Goal: Book appointment/travel/reservation

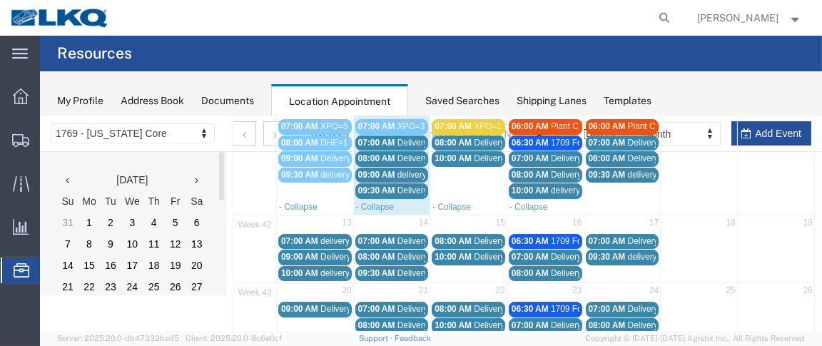
scroll to position [147, 0]
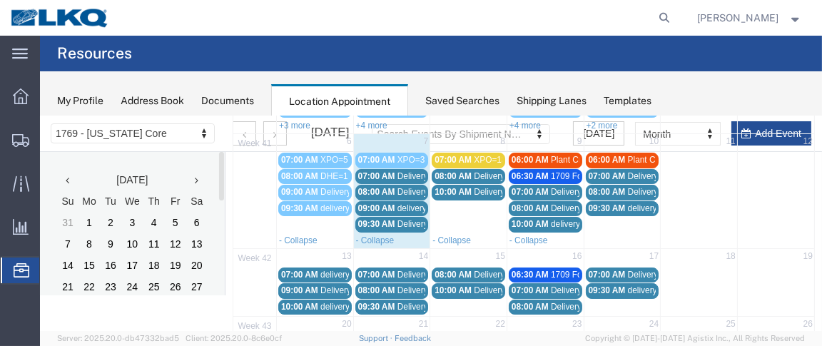
click at [384, 171] on span "07:00 AM" at bounding box center [376, 176] width 37 height 10
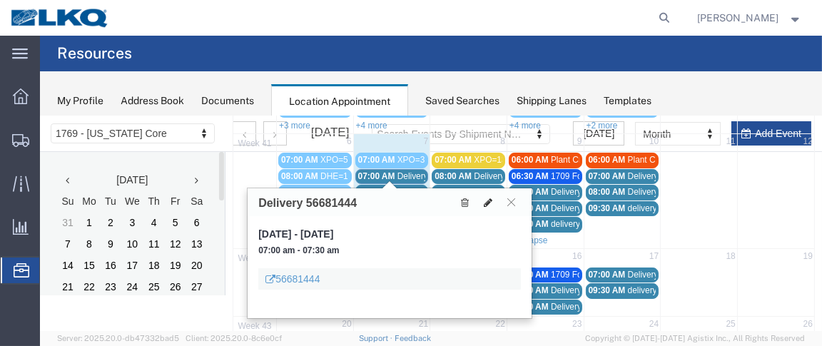
click at [490, 203] on icon at bounding box center [488, 202] width 9 height 10
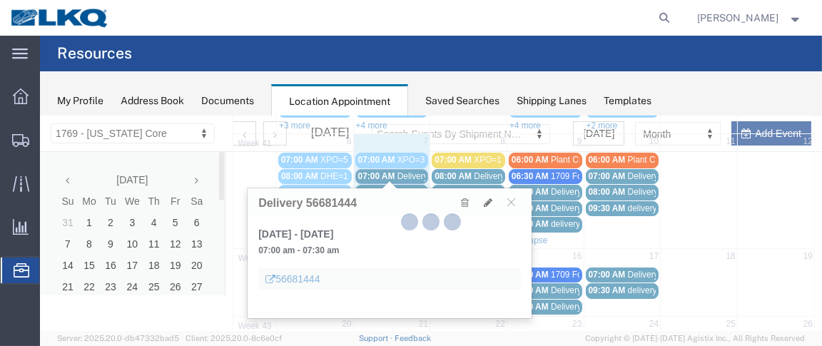
select select "1"
select select
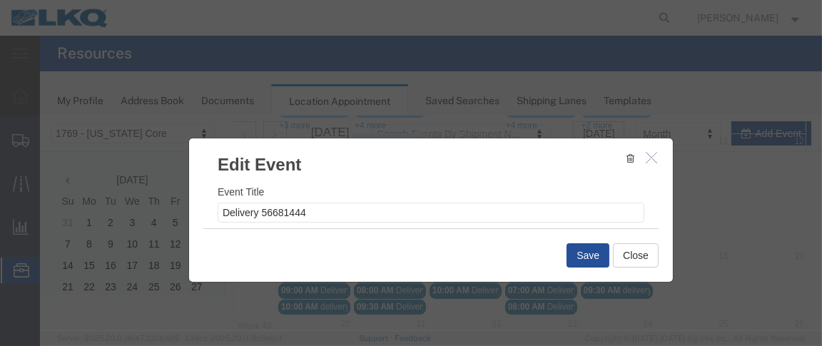
select select
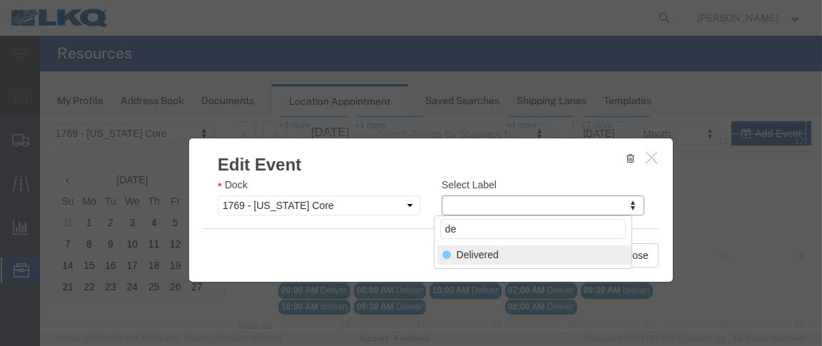
type input "de"
select select "40"
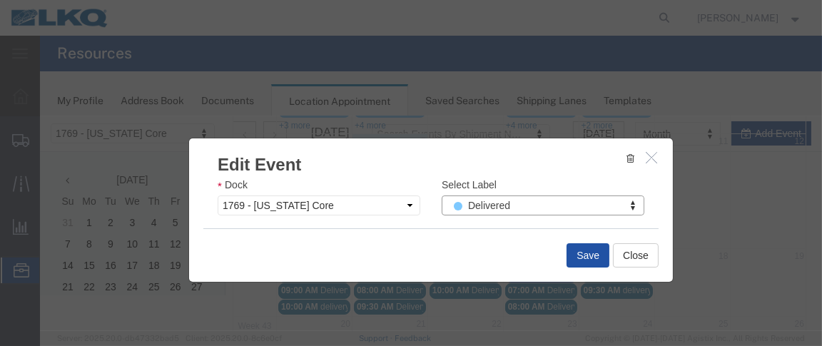
click at [598, 256] on button "Save" at bounding box center [588, 255] width 43 height 24
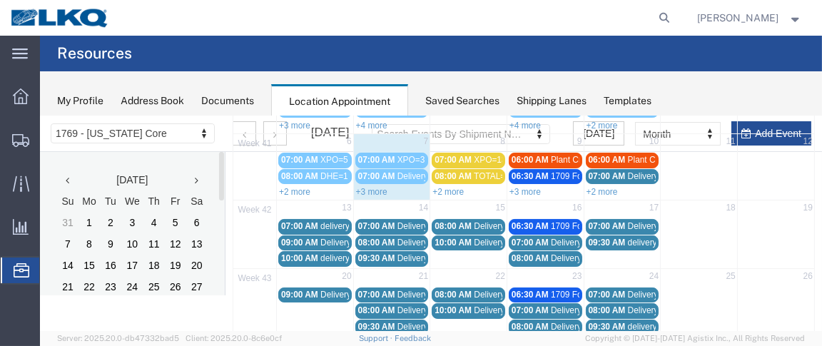
scroll to position [138, 0]
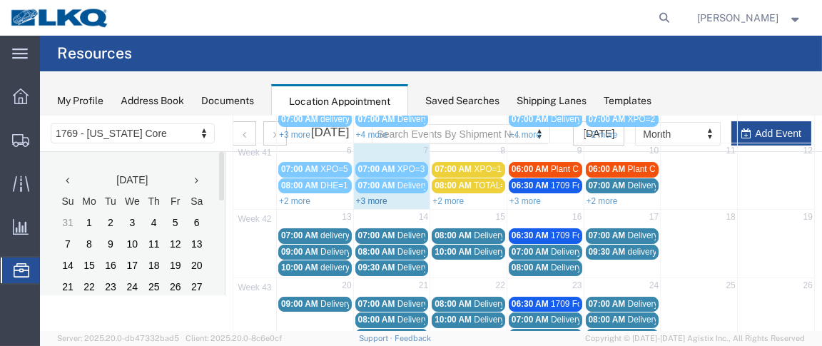
click at [382, 196] on link "+3 more" at bounding box center [371, 201] width 31 height 10
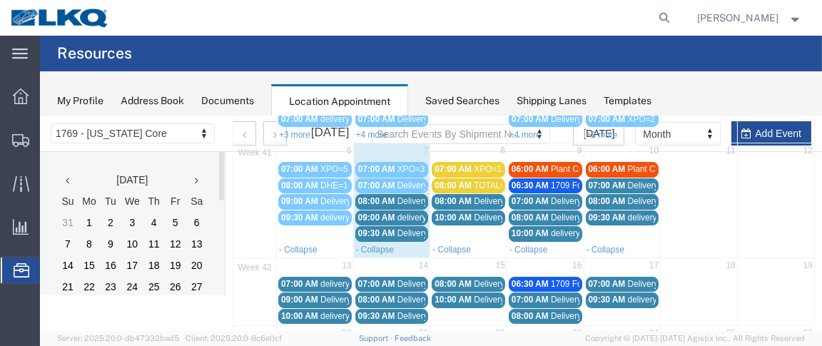
click at [382, 196] on span "08:00 AM" at bounding box center [376, 201] width 37 height 10
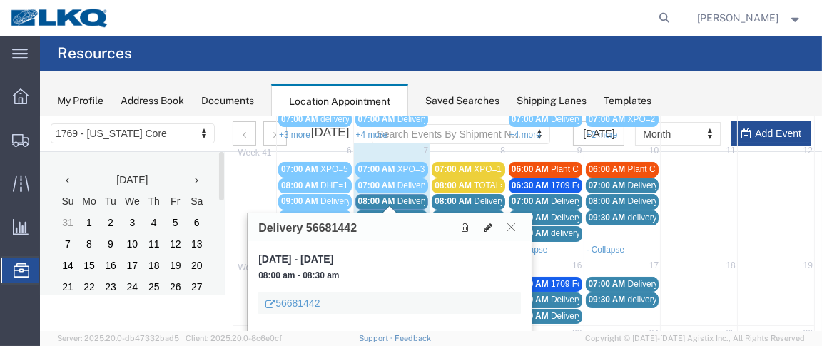
click at [485, 221] on button at bounding box center [488, 226] width 20 height 15
select select "100"
select select "1"
select select
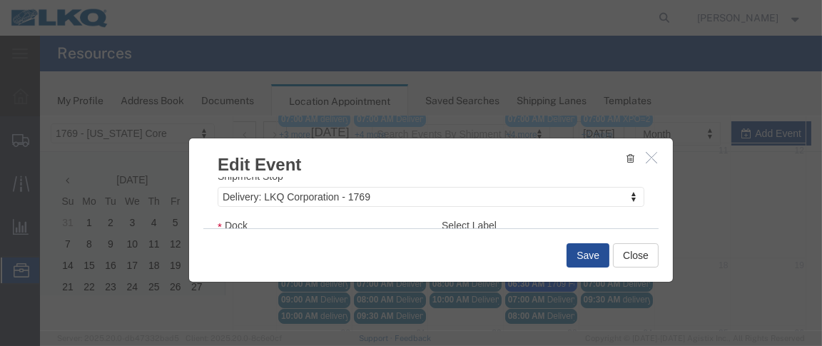
scroll to position [250, 0]
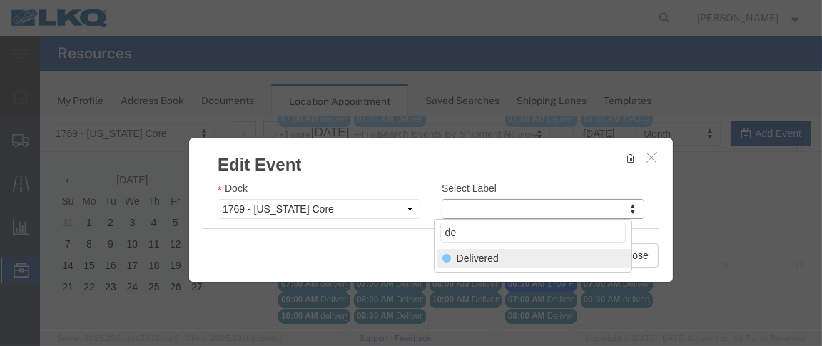
type input "de"
select select "40"
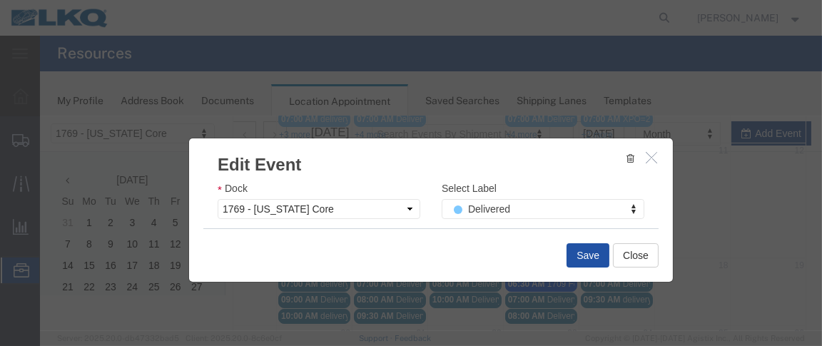
click at [582, 249] on button "Save" at bounding box center [588, 255] width 43 height 24
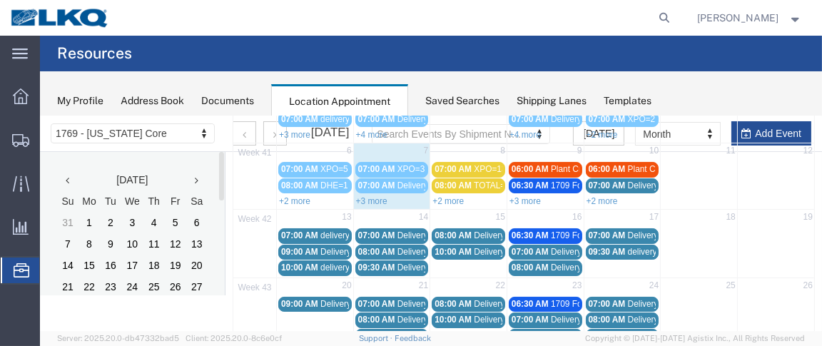
click at [387, 195] on div "+3 more" at bounding box center [392, 200] width 76 height 14
select select "1"
select select
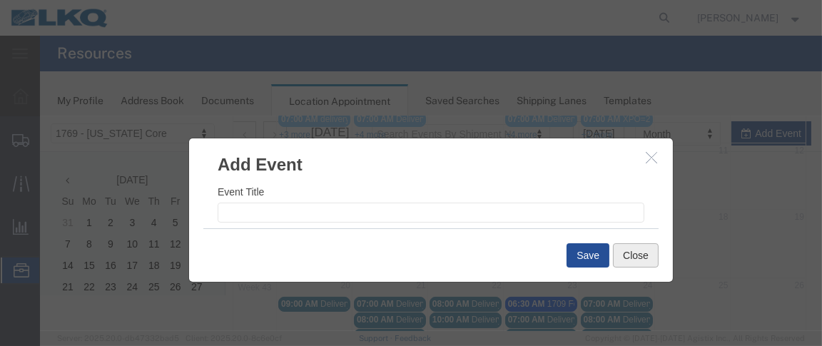
click at [639, 253] on button "Close" at bounding box center [636, 255] width 46 height 24
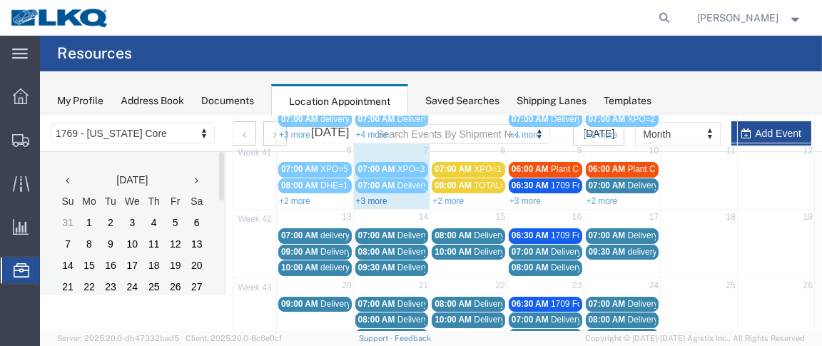
click at [361, 196] on link "+3 more" at bounding box center [371, 201] width 31 height 10
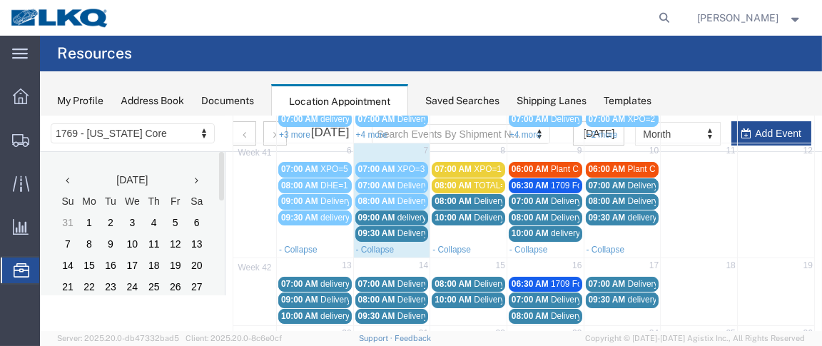
click at [378, 215] on span "09:00 AM" at bounding box center [376, 217] width 37 height 10
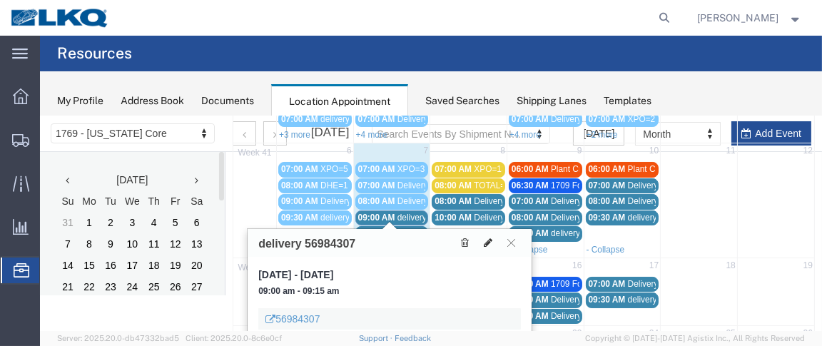
click at [490, 241] on icon at bounding box center [488, 242] width 9 height 10
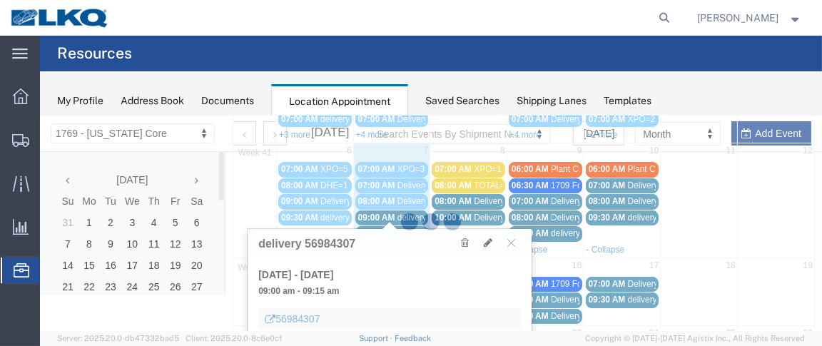
select select "1"
select select
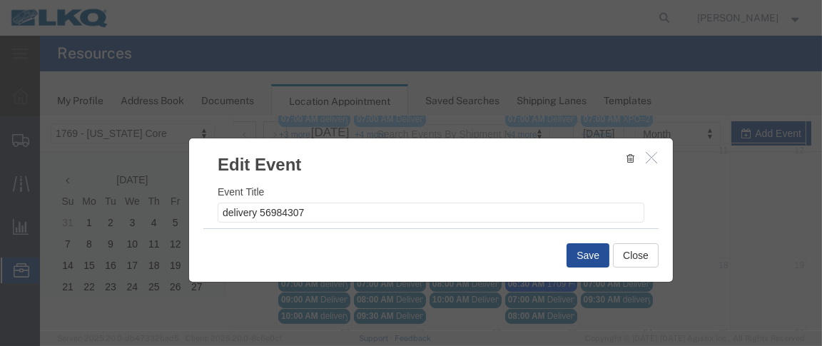
select select
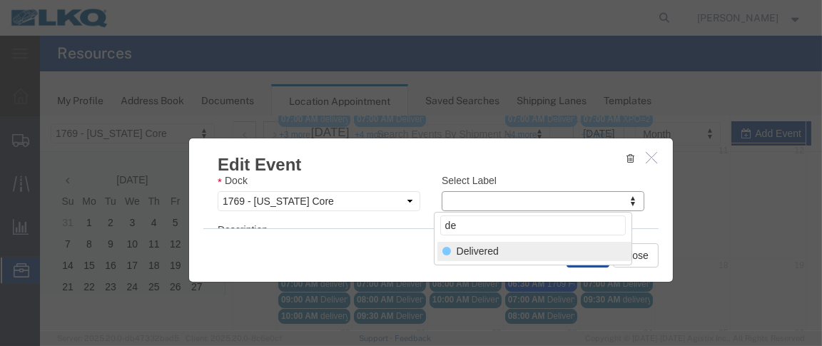
type input "de"
select select "40"
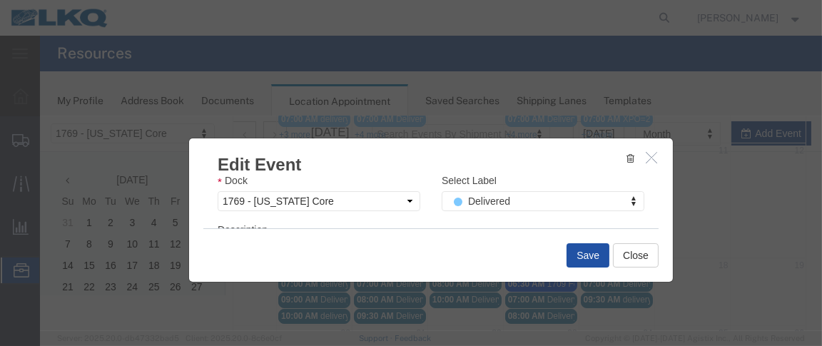
click at [586, 258] on button "Save" at bounding box center [588, 255] width 43 height 24
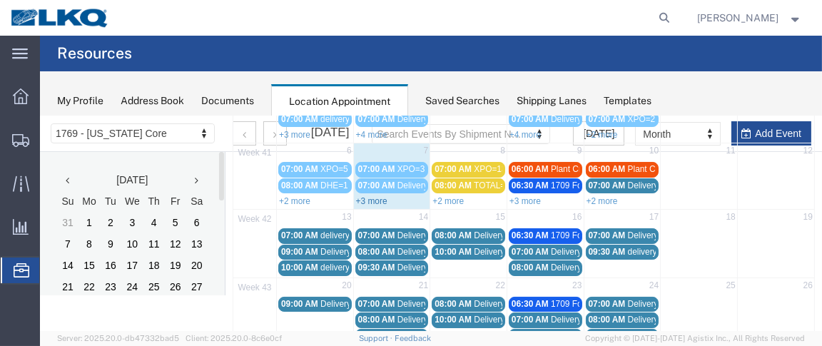
click at [382, 196] on link "+3 more" at bounding box center [371, 201] width 31 height 10
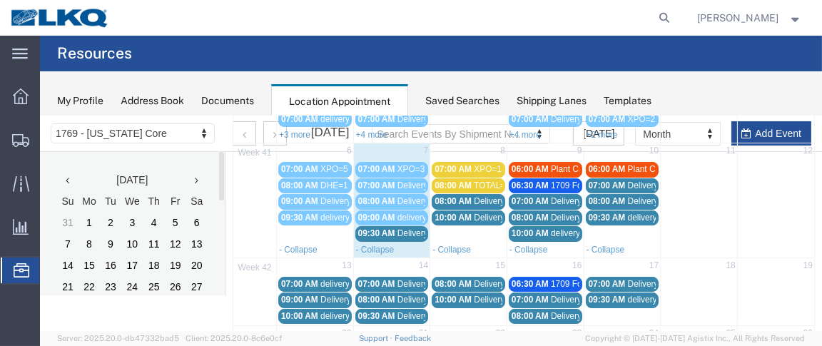
click at [380, 229] on span "09:30 AM" at bounding box center [376, 233] width 37 height 10
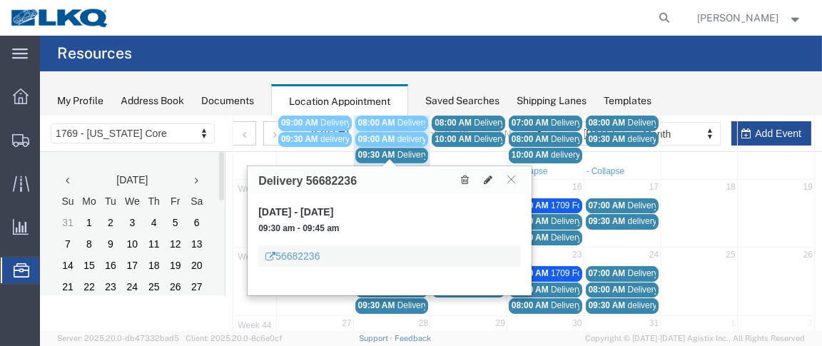
scroll to position [221, 0]
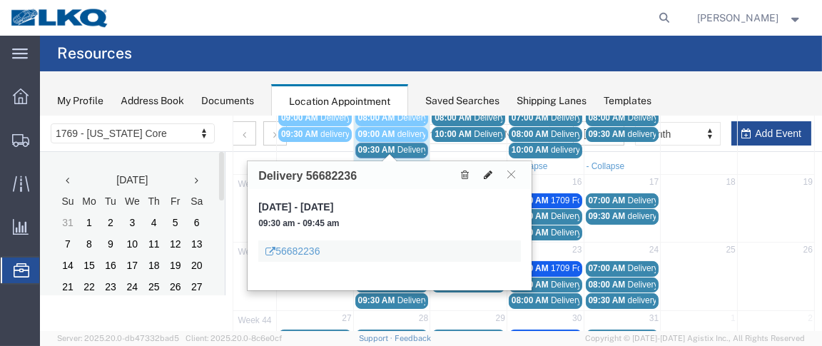
click at [485, 172] on icon at bounding box center [488, 174] width 9 height 10
select select "100"
select select "1"
select select
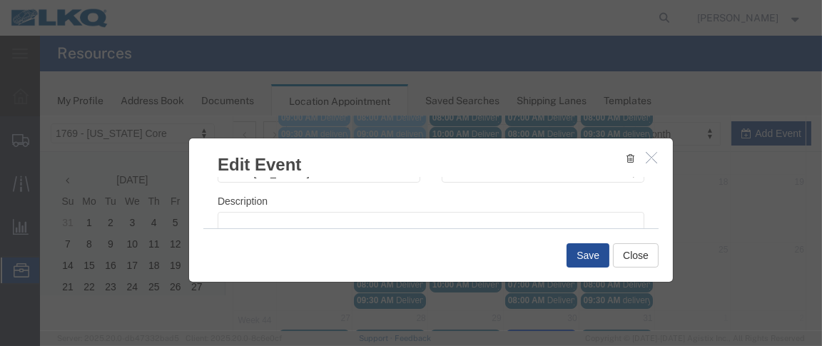
scroll to position [258, 0]
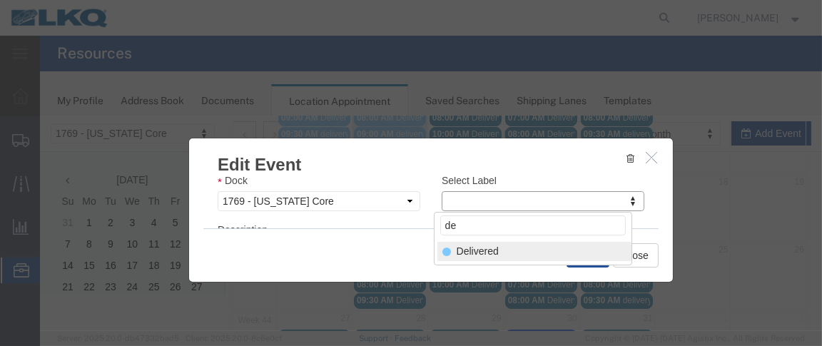
type input "de"
select select "40"
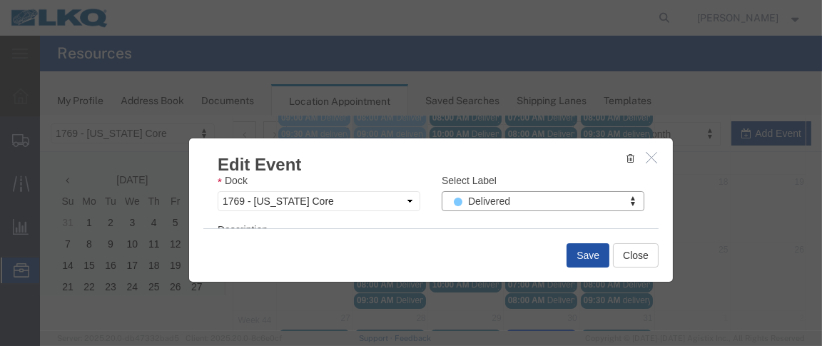
click at [575, 255] on button "Save" at bounding box center [588, 255] width 43 height 24
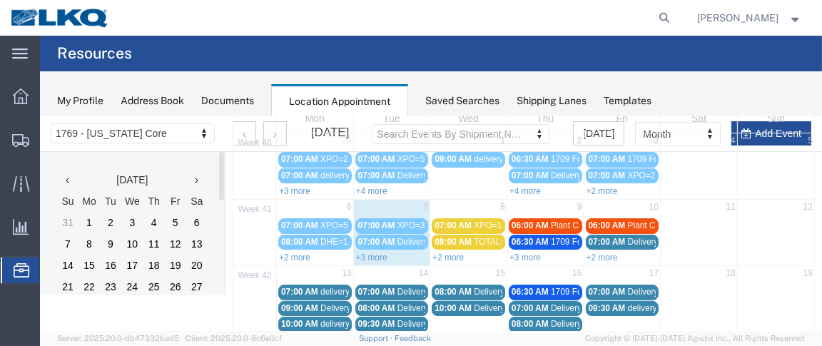
scroll to position [56, 0]
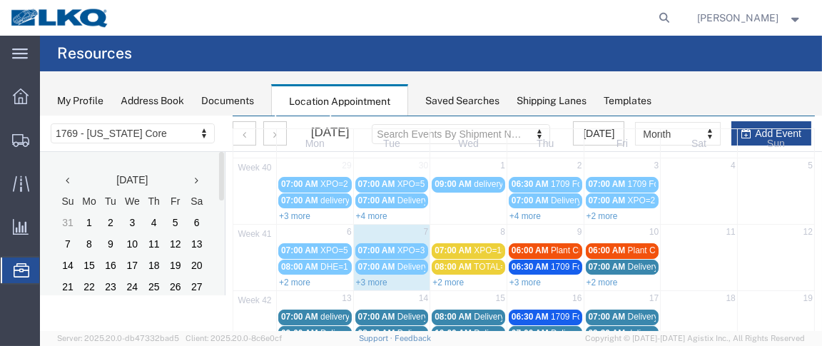
click at [541, 248] on span "06:00 AM" at bounding box center [530, 250] width 37 height 10
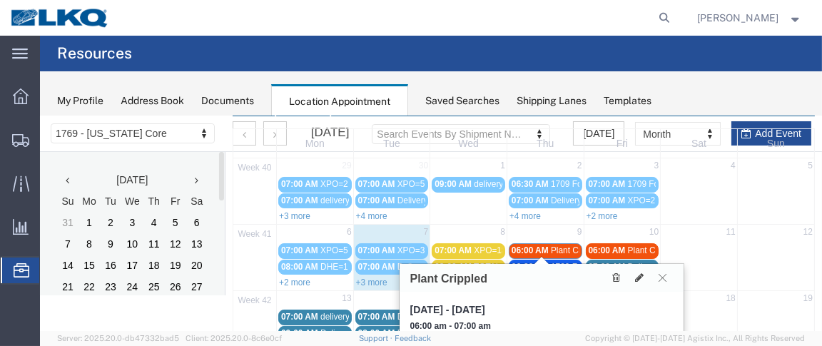
drag, startPoint x: 664, startPoint y: 274, endPoint x: 612, endPoint y: 293, distance: 55.5
click at [614, 295] on div "Plant Crippled [DATE], Oct 9, 2025 - [DATE] 06:00 am - 07:00 am M/M" at bounding box center [542, 328] width 284 height 130
click at [612, 275] on button at bounding box center [616, 277] width 19 height 15
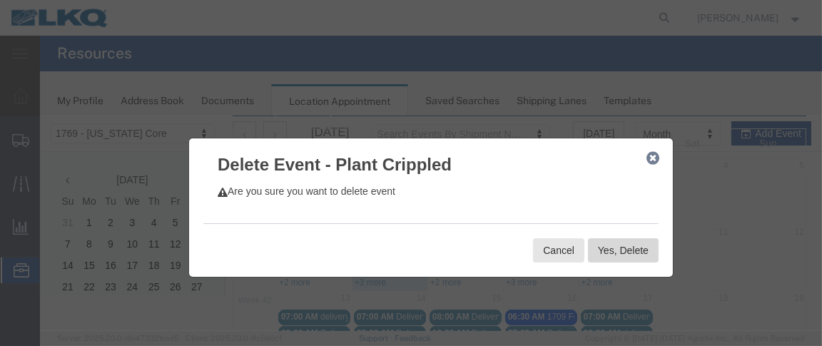
click at [610, 253] on button "Yes, Delete" at bounding box center [623, 250] width 71 height 24
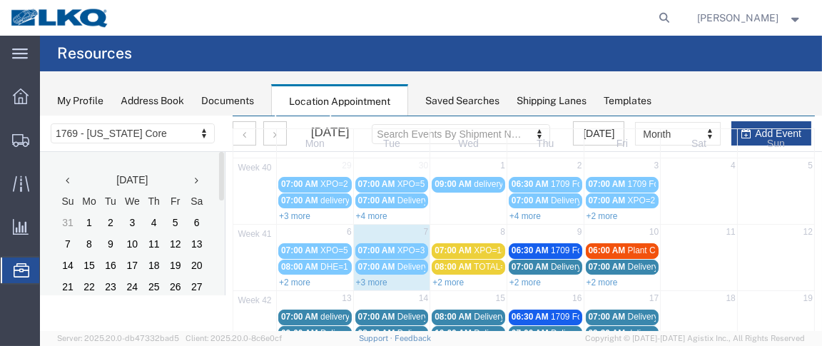
click at [611, 245] on span "06:00 AM" at bounding box center [607, 250] width 37 height 10
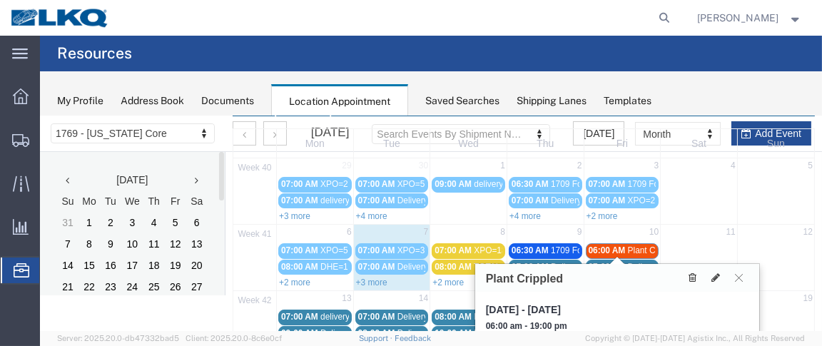
click at [692, 275] on icon at bounding box center [693, 277] width 8 height 10
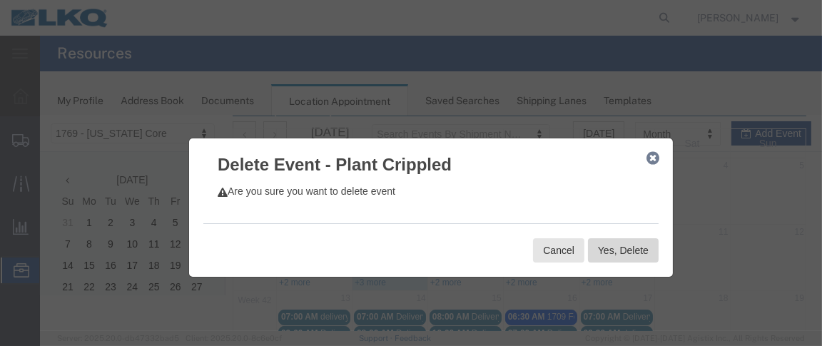
click at [611, 254] on button "Yes, Delete" at bounding box center [623, 250] width 71 height 24
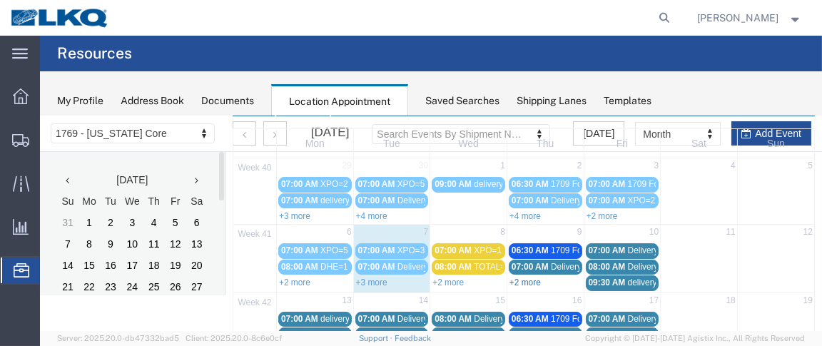
click at [525, 277] on link "+2 more" at bounding box center [525, 282] width 31 height 10
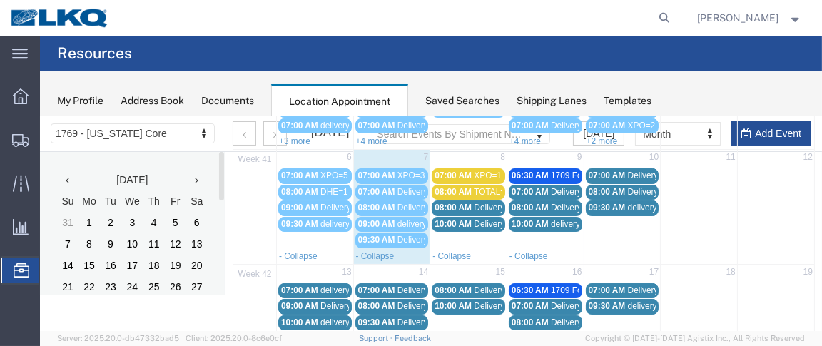
scroll to position [126, 0]
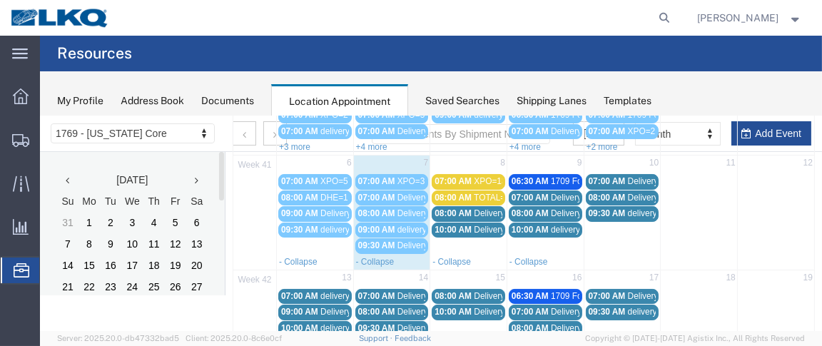
click at [460, 196] on span "08:00 AM" at bounding box center [453, 197] width 37 height 10
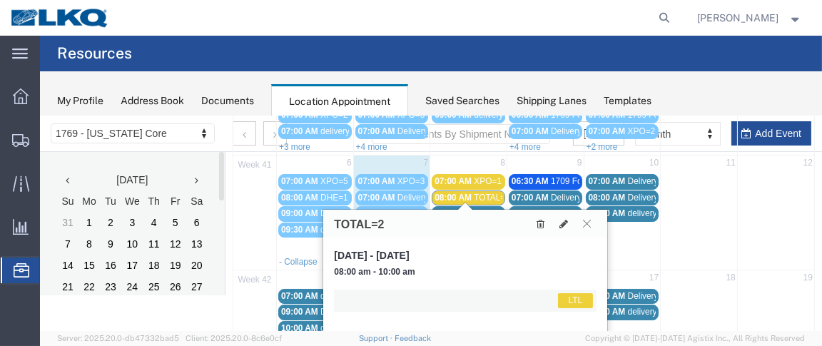
click at [586, 221] on icon at bounding box center [587, 222] width 8 height 9
